Goal: Browse casually

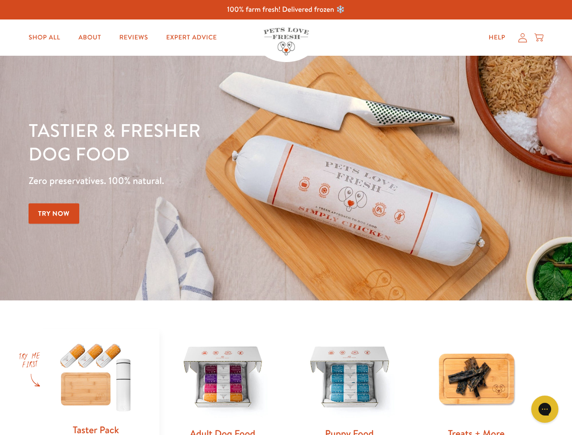
click at [286, 217] on div "Tastier & fresher dog food Zero preservatives. 100% natural. Try Now" at bounding box center [200, 178] width 343 height 120
click at [545, 409] on icon "Gorgias live chat" at bounding box center [544, 409] width 9 height 9
